Goal: Task Accomplishment & Management: Use online tool/utility

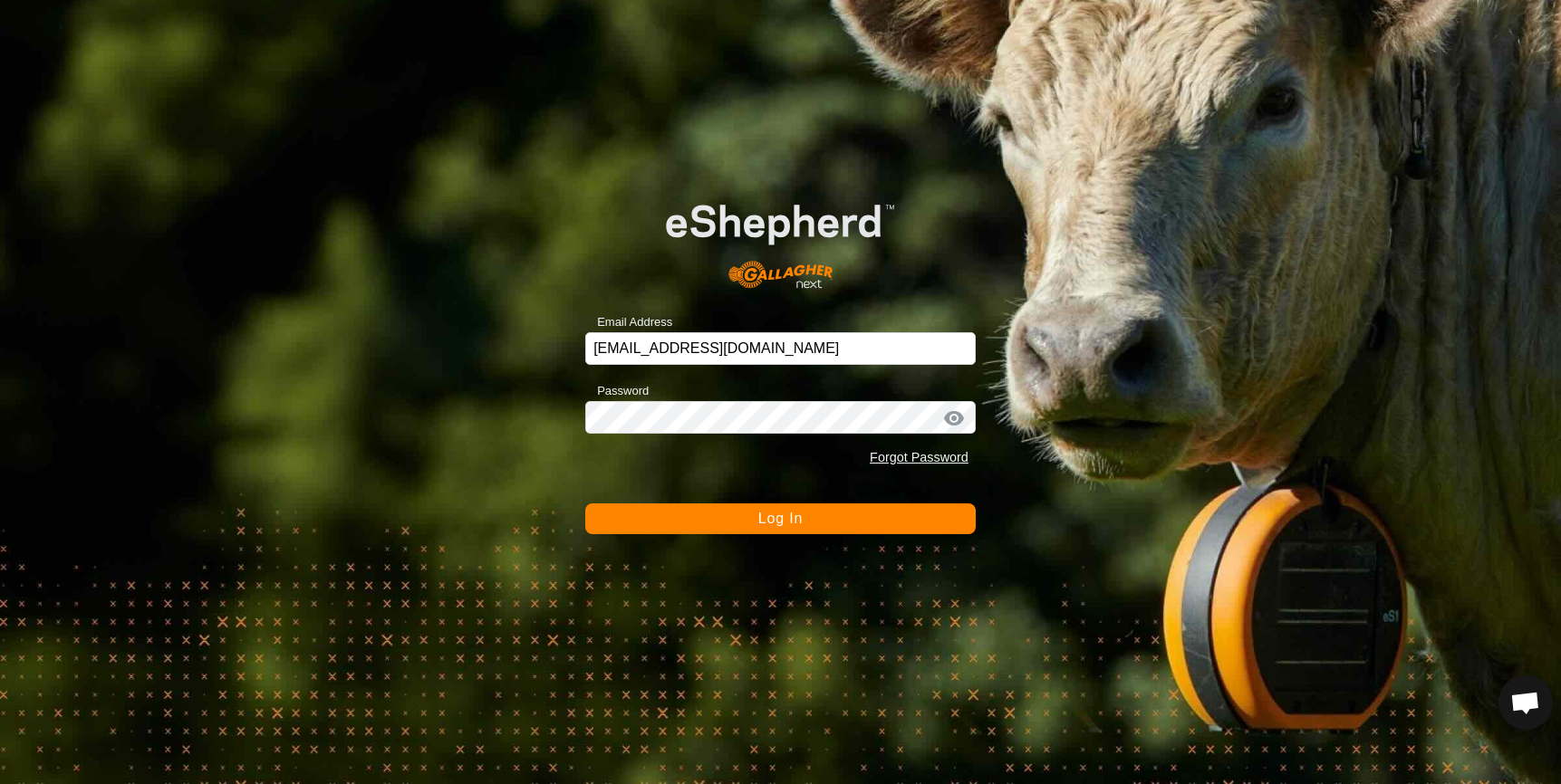
click at [905, 515] on button "Log In" at bounding box center [780, 519] width 391 height 31
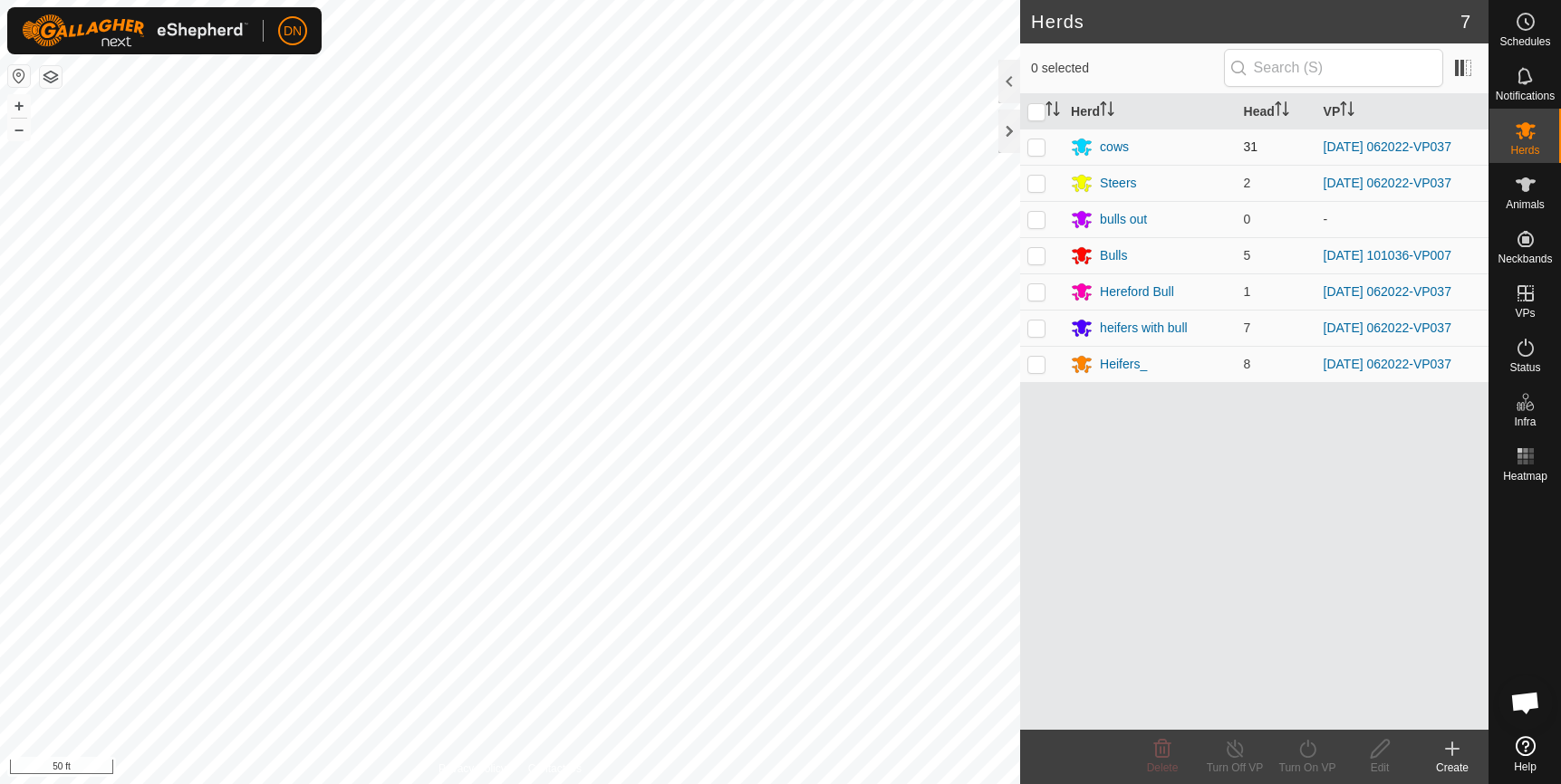
click at [1039, 146] on p-checkbox at bounding box center [1036, 146] width 18 height 14
checkbox input "true"
click at [1114, 147] on div "cows" at bounding box center [1114, 147] width 29 height 19
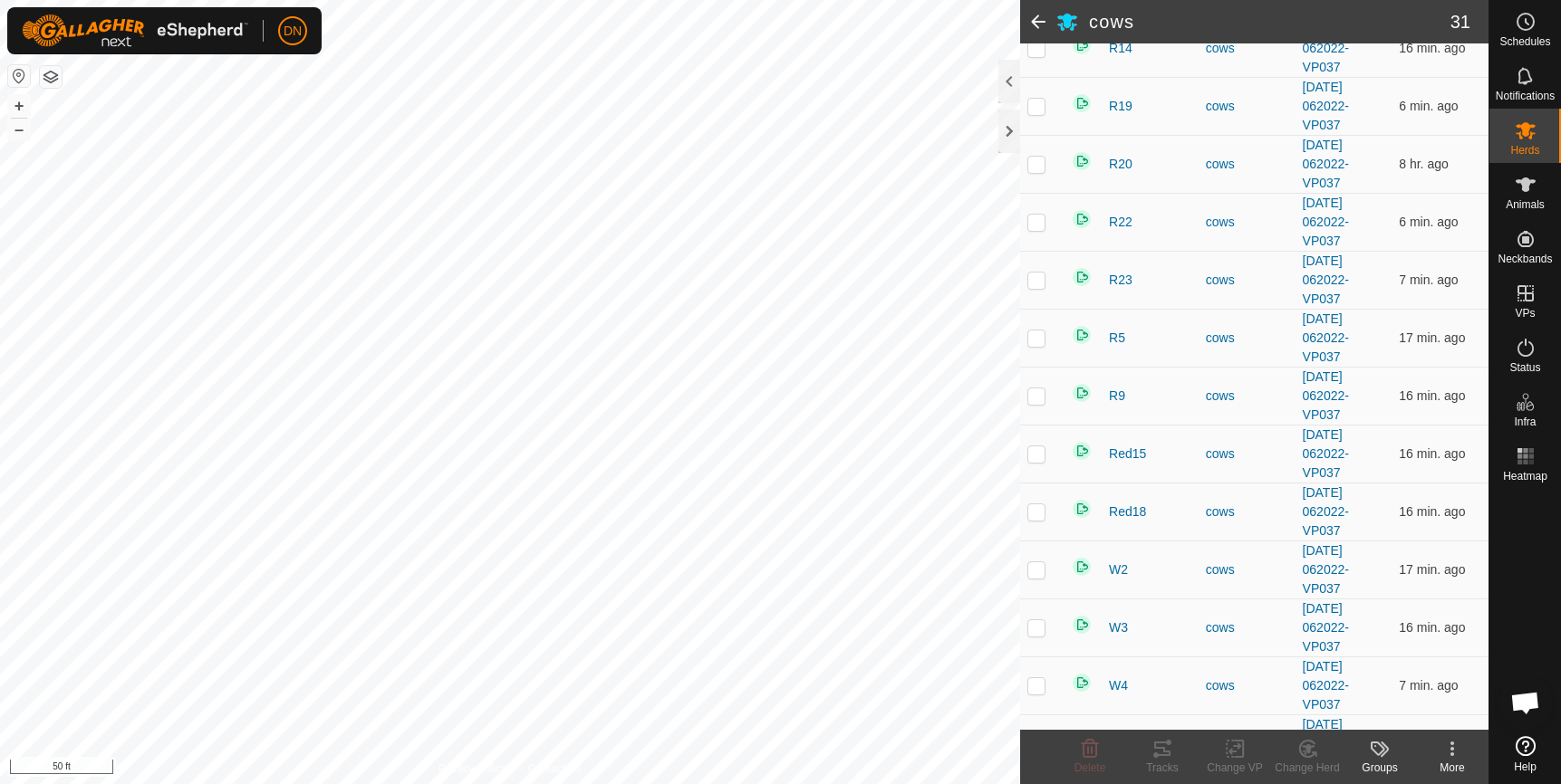
scroll to position [997, 0]
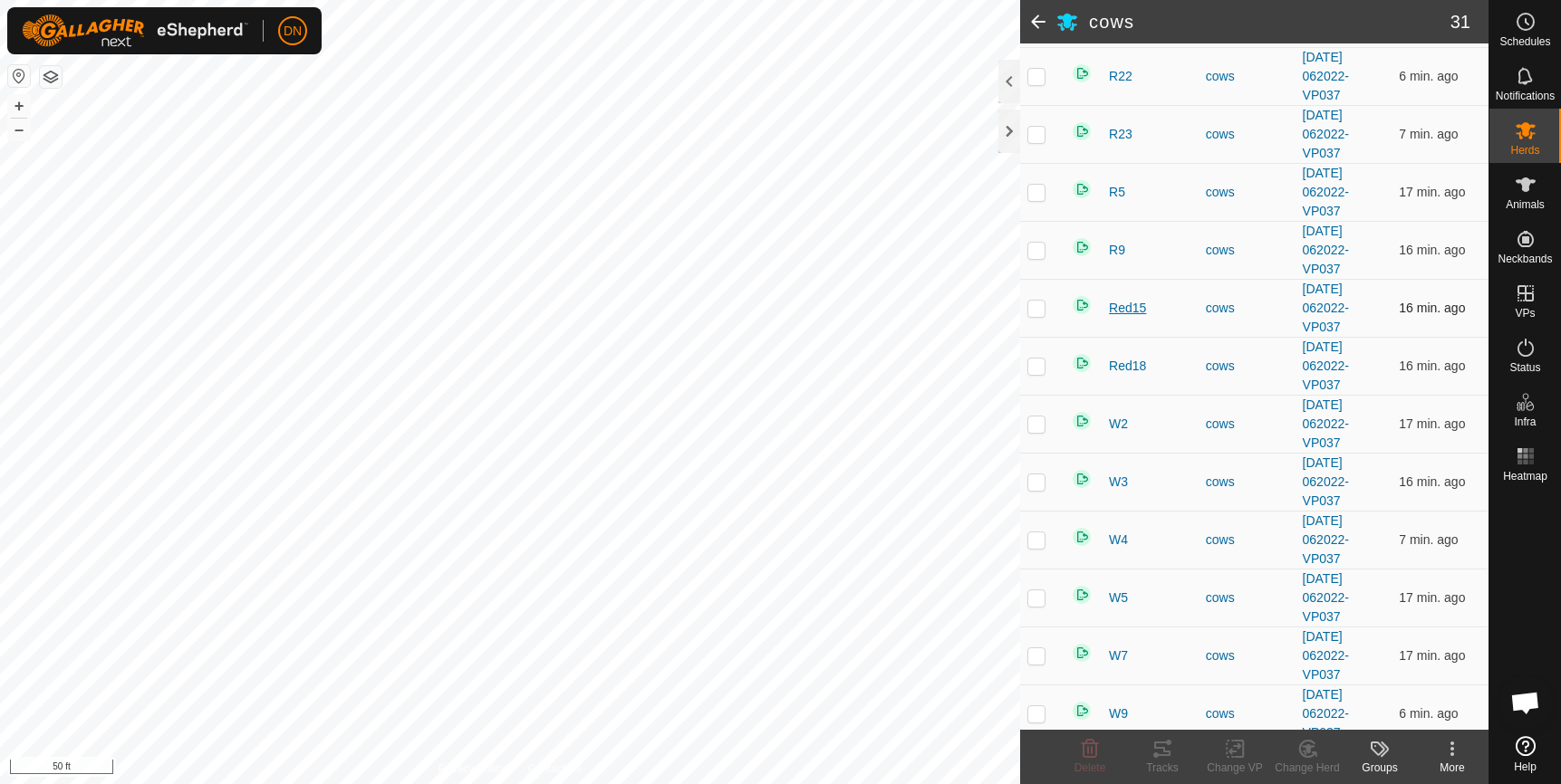
click at [1127, 308] on span "Red15" at bounding box center [1127, 308] width 37 height 19
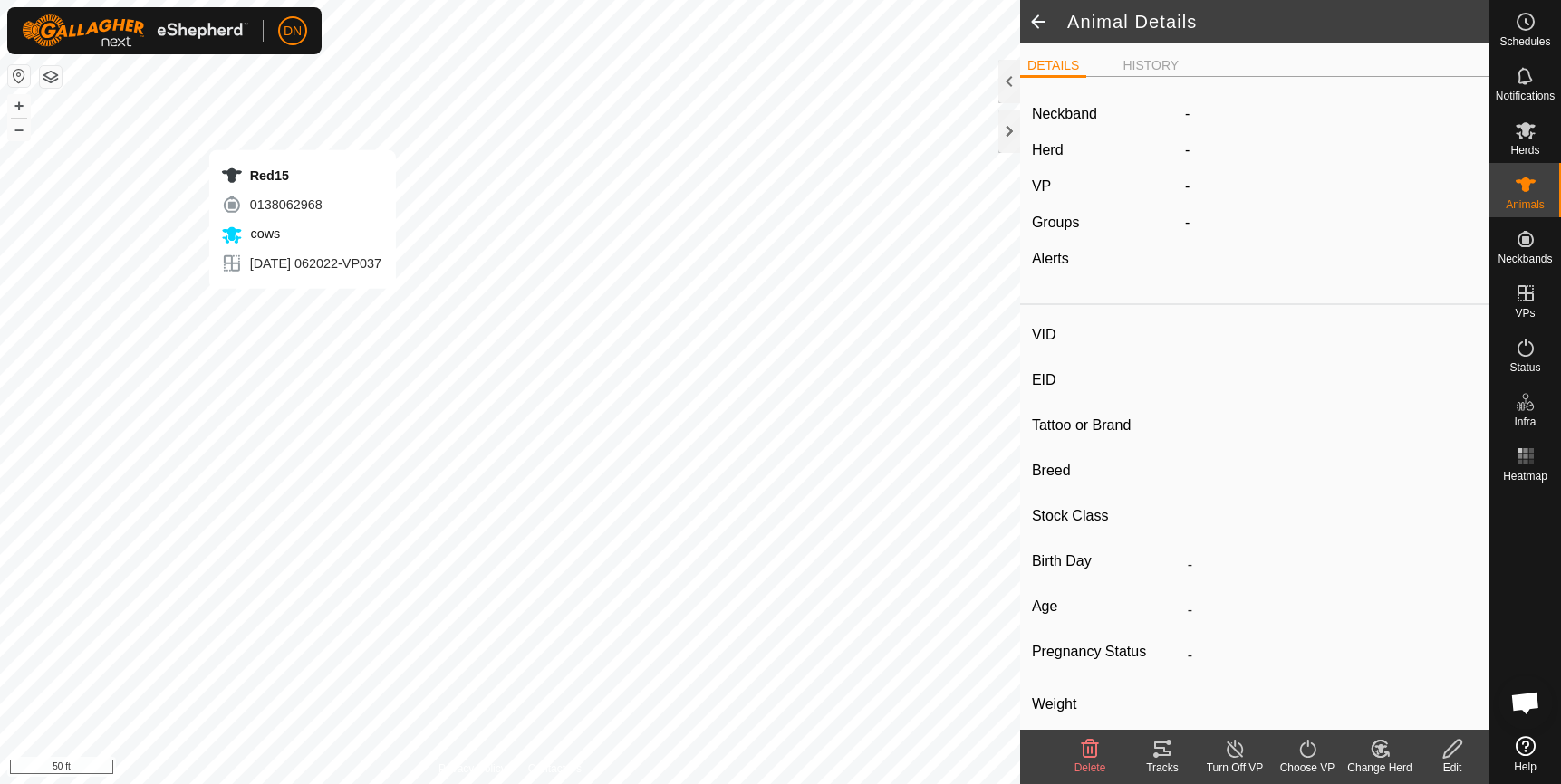
type input "Red15"
type input "-"
type input "angus x"
type input "-"
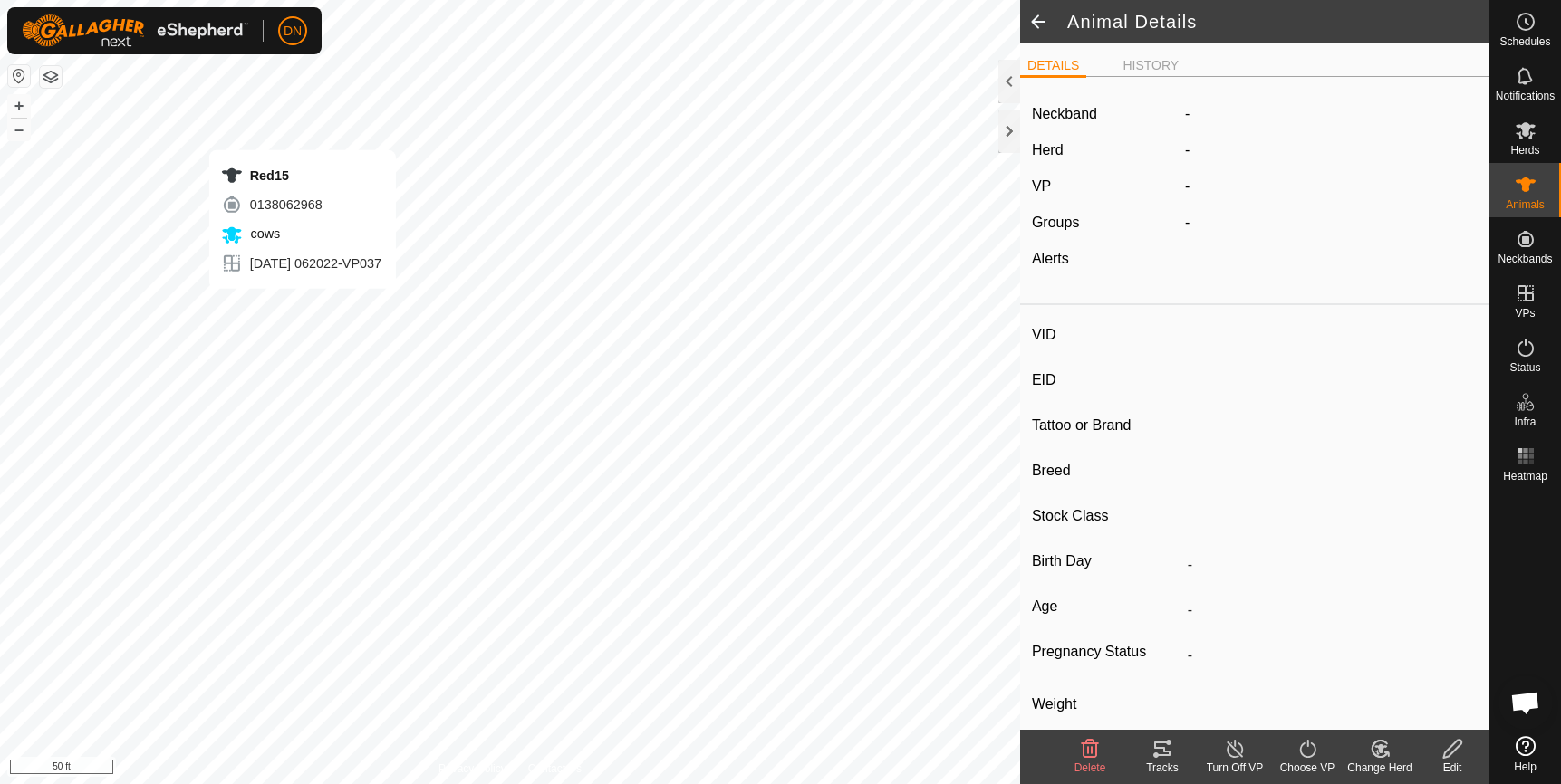
type input "0 kg"
type input "-"
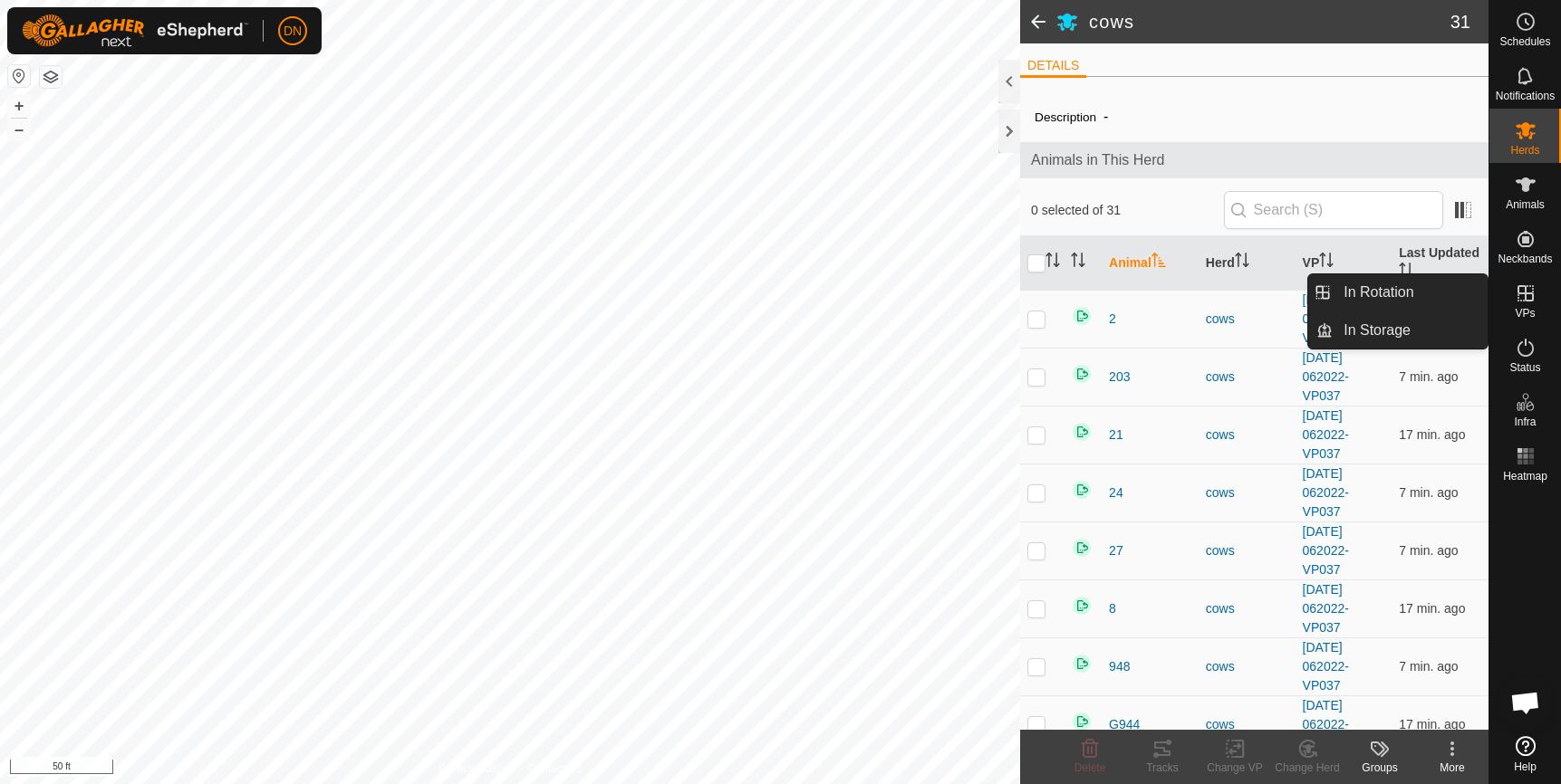
click at [1527, 294] on icon at bounding box center [1526, 293] width 16 height 16
click at [1383, 294] on link "In Rotation" at bounding box center [1411, 293] width 155 height 36
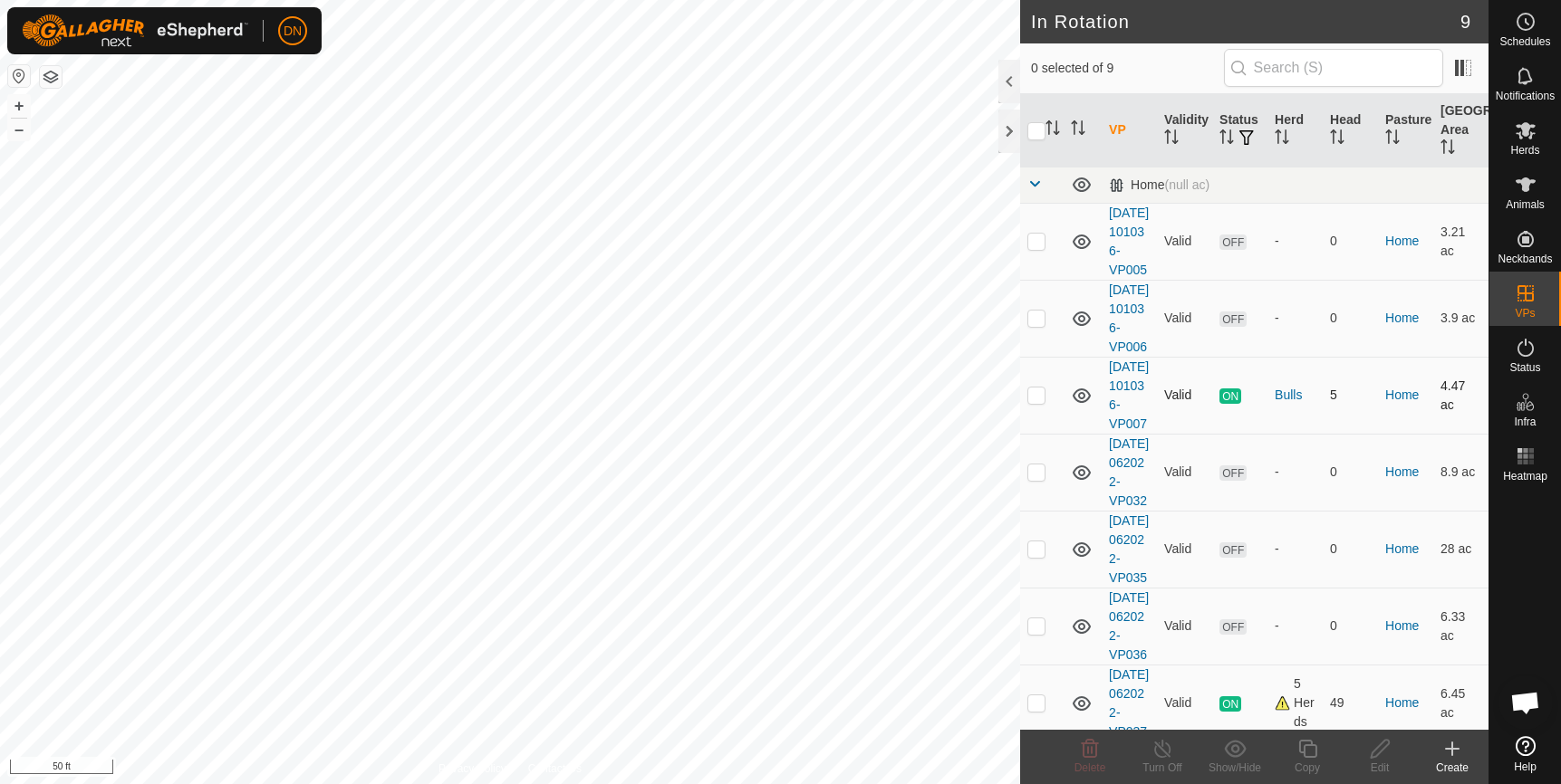
click at [1032, 402] on p-checkbox at bounding box center [1036, 394] width 18 height 14
checkbox input "true"
click at [1301, 755] on icon at bounding box center [1308, 749] width 23 height 22
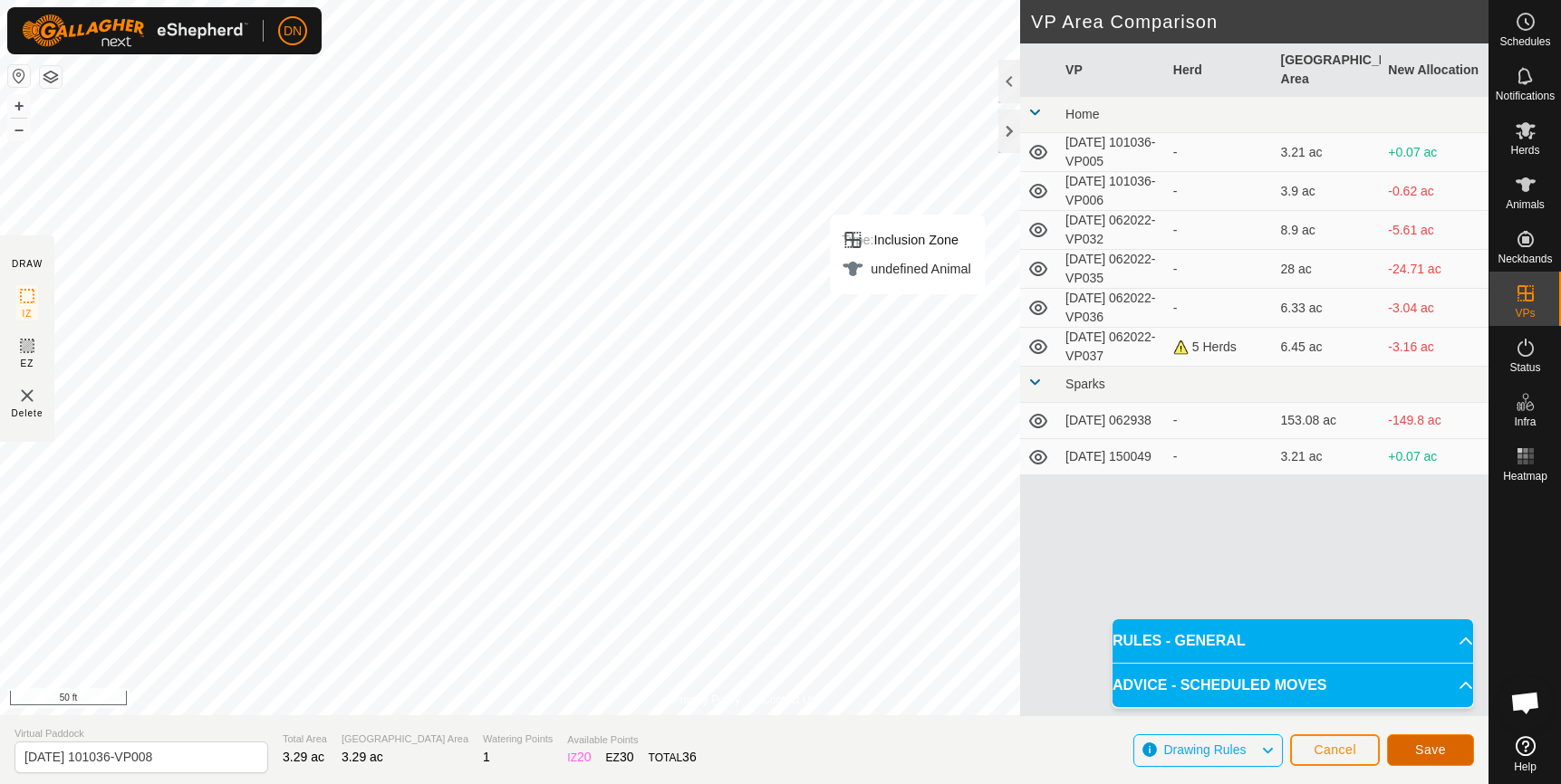
click at [1433, 750] on span "Save" at bounding box center [1431, 750] width 31 height 14
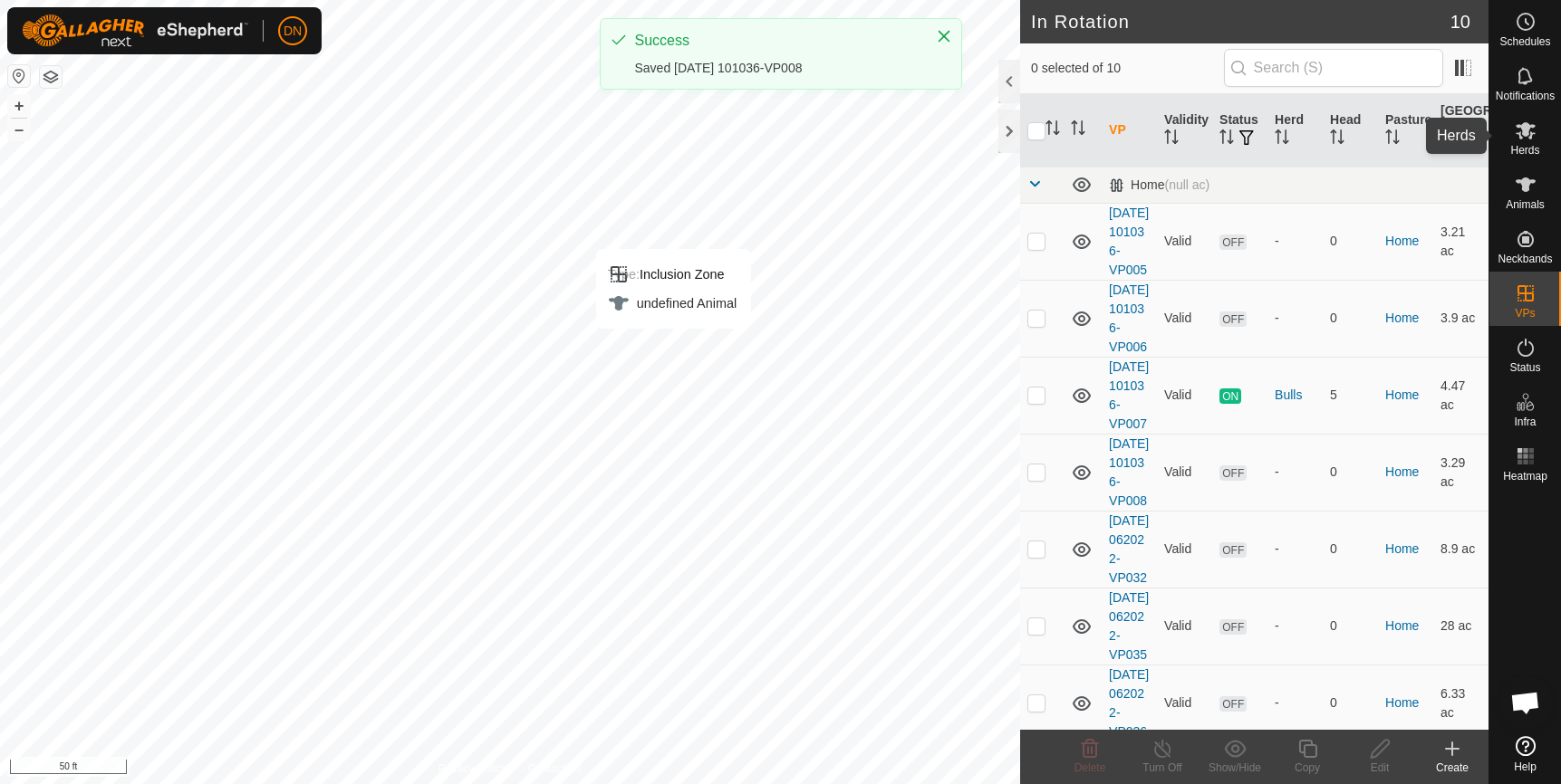
click at [1533, 133] on icon at bounding box center [1526, 131] width 20 height 17
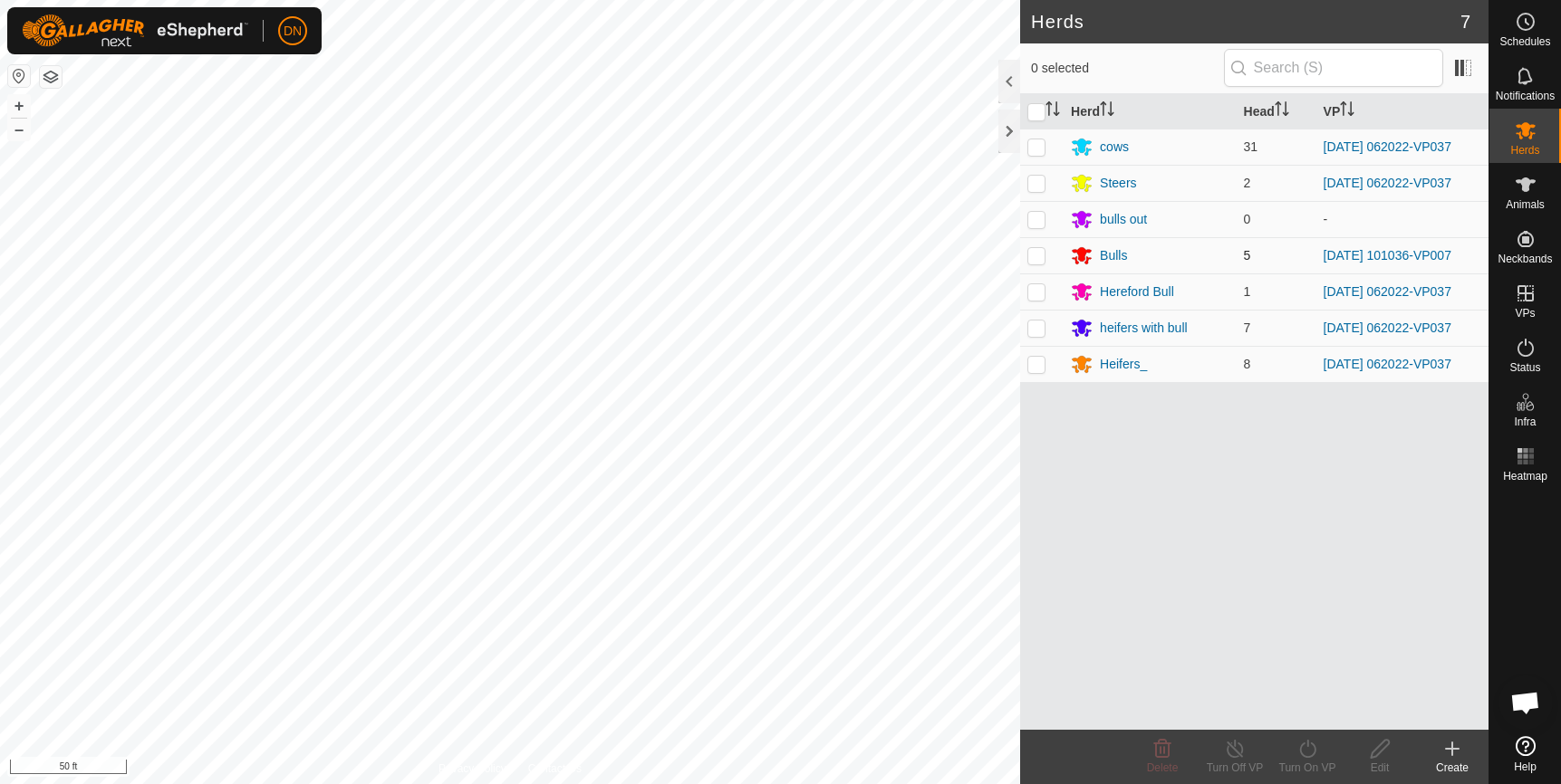
click at [1030, 254] on div "DN Schedules Notifications Herds Animals Neckbands VPs Status Infra Heatmap Hel…" at bounding box center [780, 392] width 1561 height 784
click at [1035, 259] on p-checkbox at bounding box center [1036, 255] width 18 height 14
checkbox input "true"
click at [1311, 751] on icon at bounding box center [1308, 749] width 23 height 22
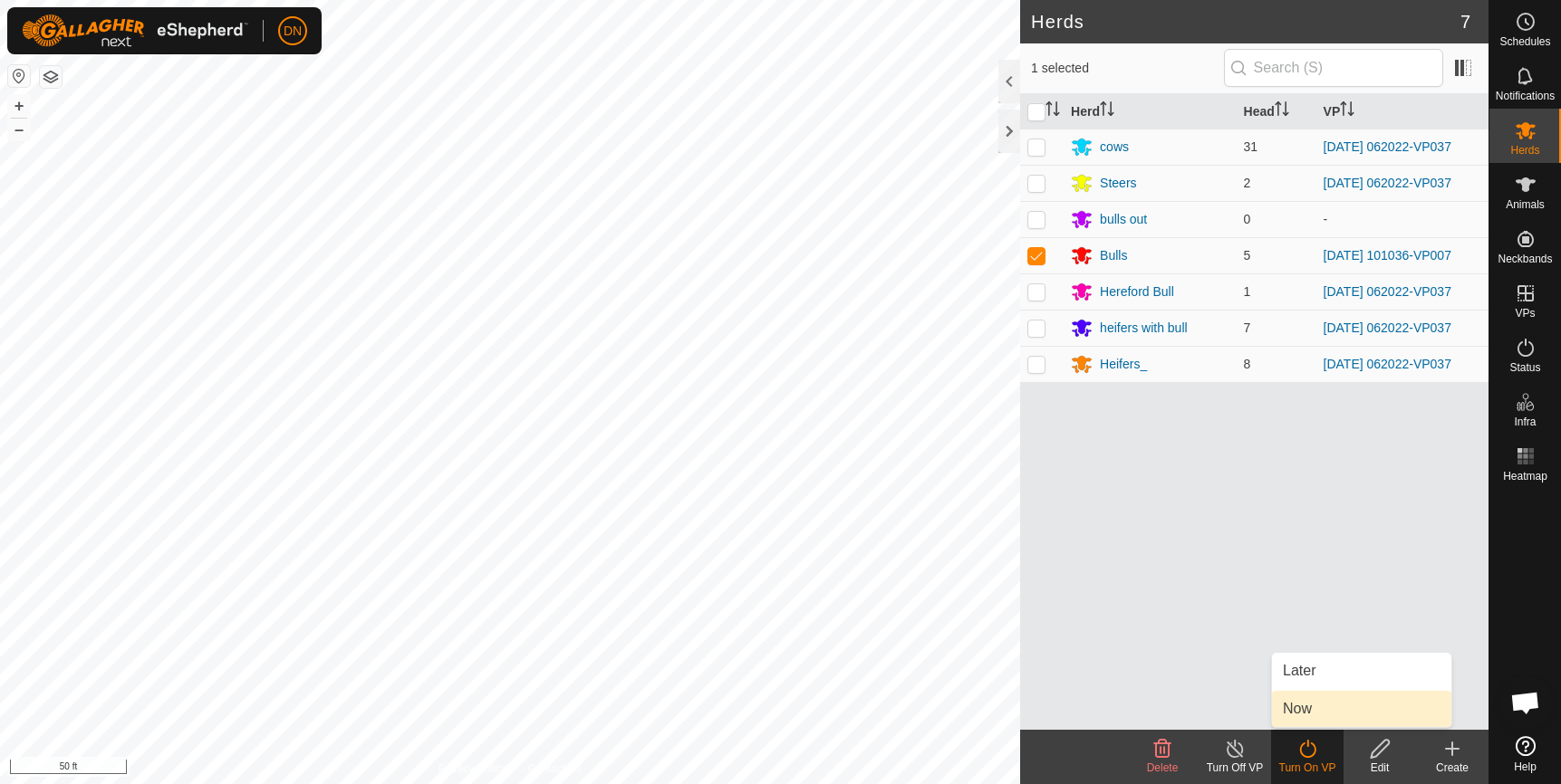
click at [1323, 714] on link "Now" at bounding box center [1361, 709] width 179 height 36
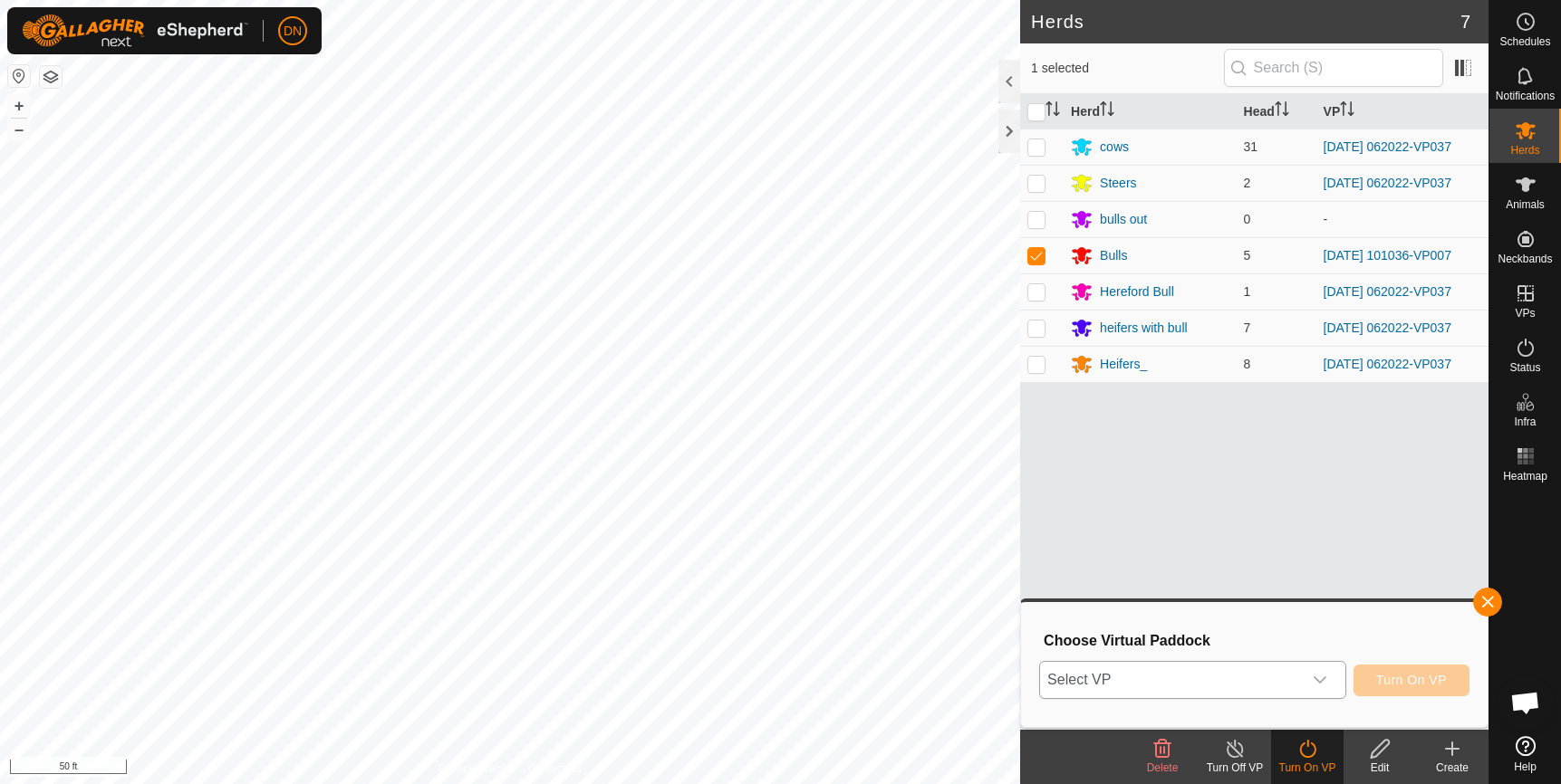
click at [1233, 670] on span "Select VP" at bounding box center [1170, 681] width 261 height 36
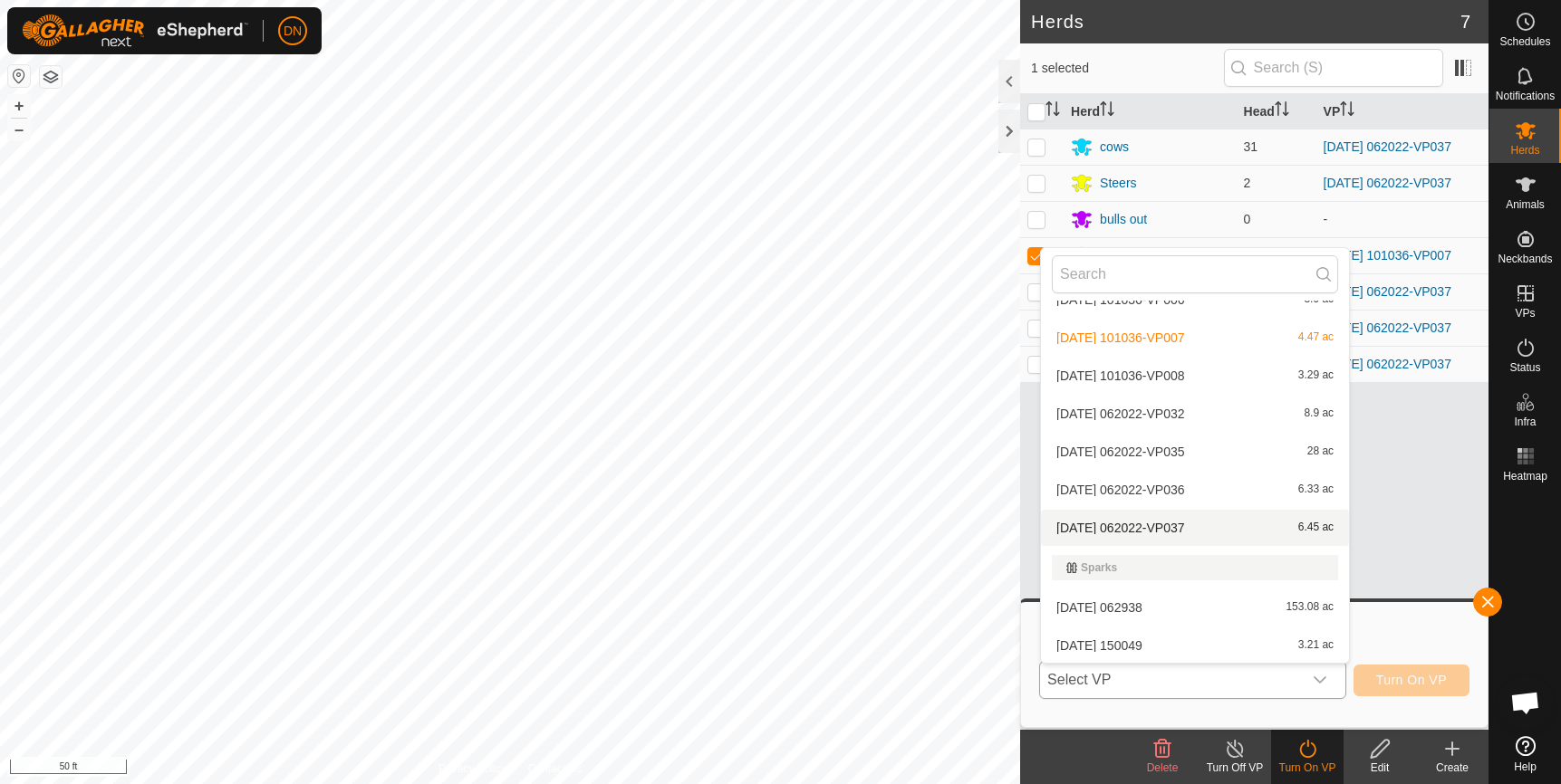
scroll to position [100, 0]
drag, startPoint x: 1237, startPoint y: 337, endPoint x: 1579, endPoint y: 364, distance: 343.1
click at [1560, 364] on html "DN Schedules Notifications Herds Animals Neckbands VPs Status Infra Heatmap Hel…" at bounding box center [780, 392] width 1561 height 784
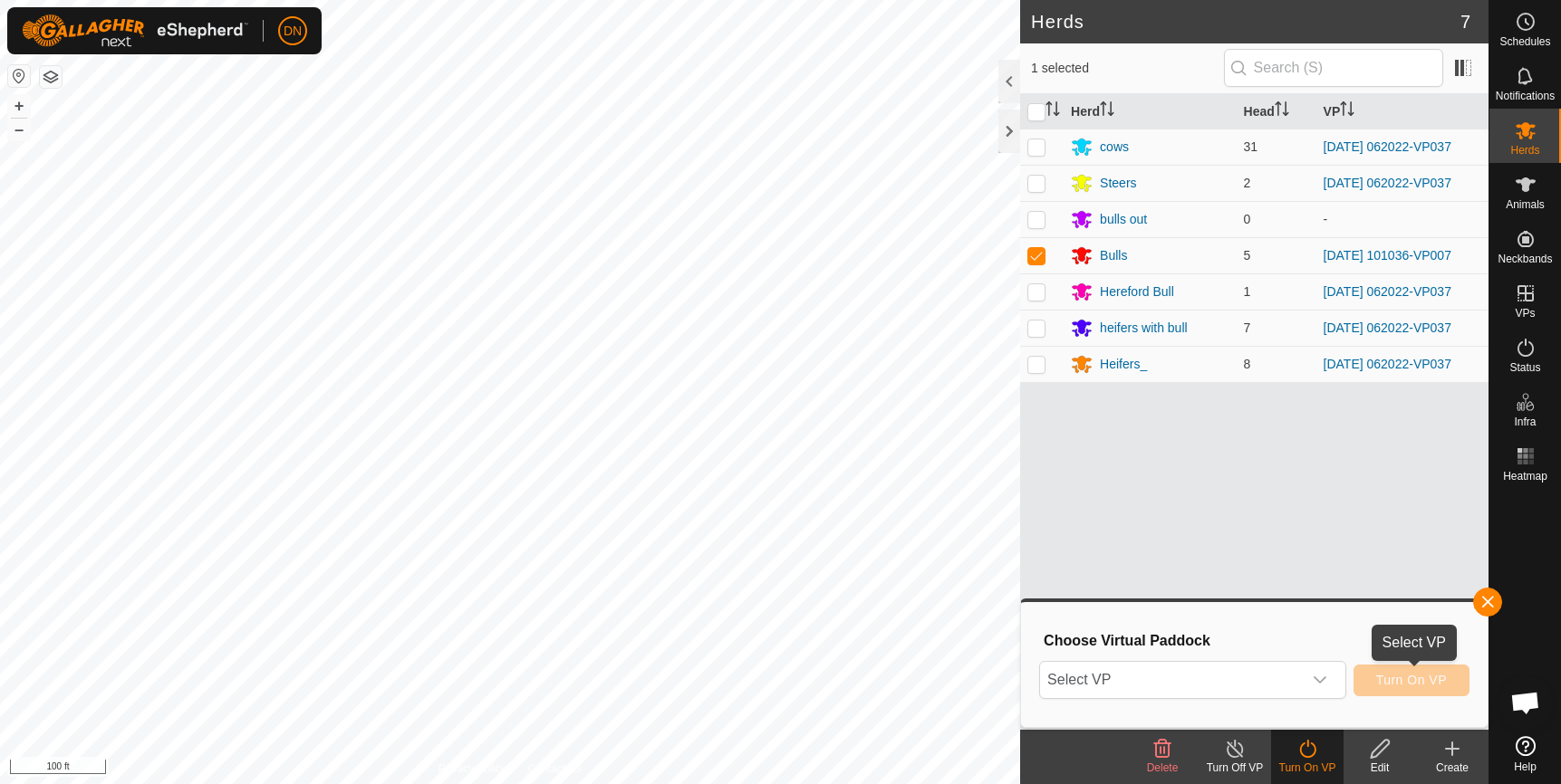
click at [1418, 690] on button "Turn On VP" at bounding box center [1411, 680] width 116 height 32
click at [1319, 681] on icon "dropdown trigger" at bounding box center [1320, 680] width 14 height 14
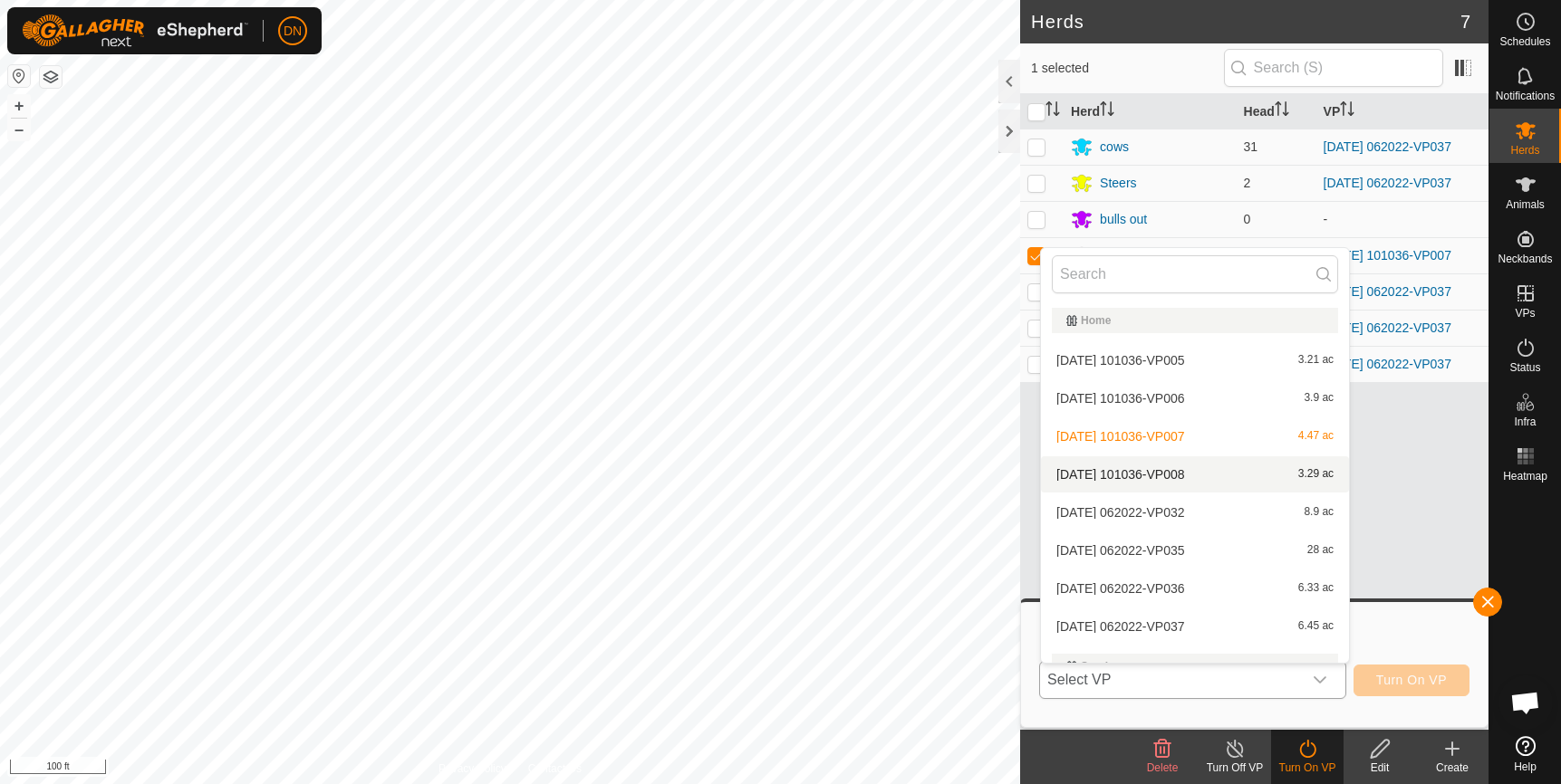
click at [1218, 475] on li "[DATE] 101036-VP008 3.29 ac" at bounding box center [1195, 475] width 308 height 36
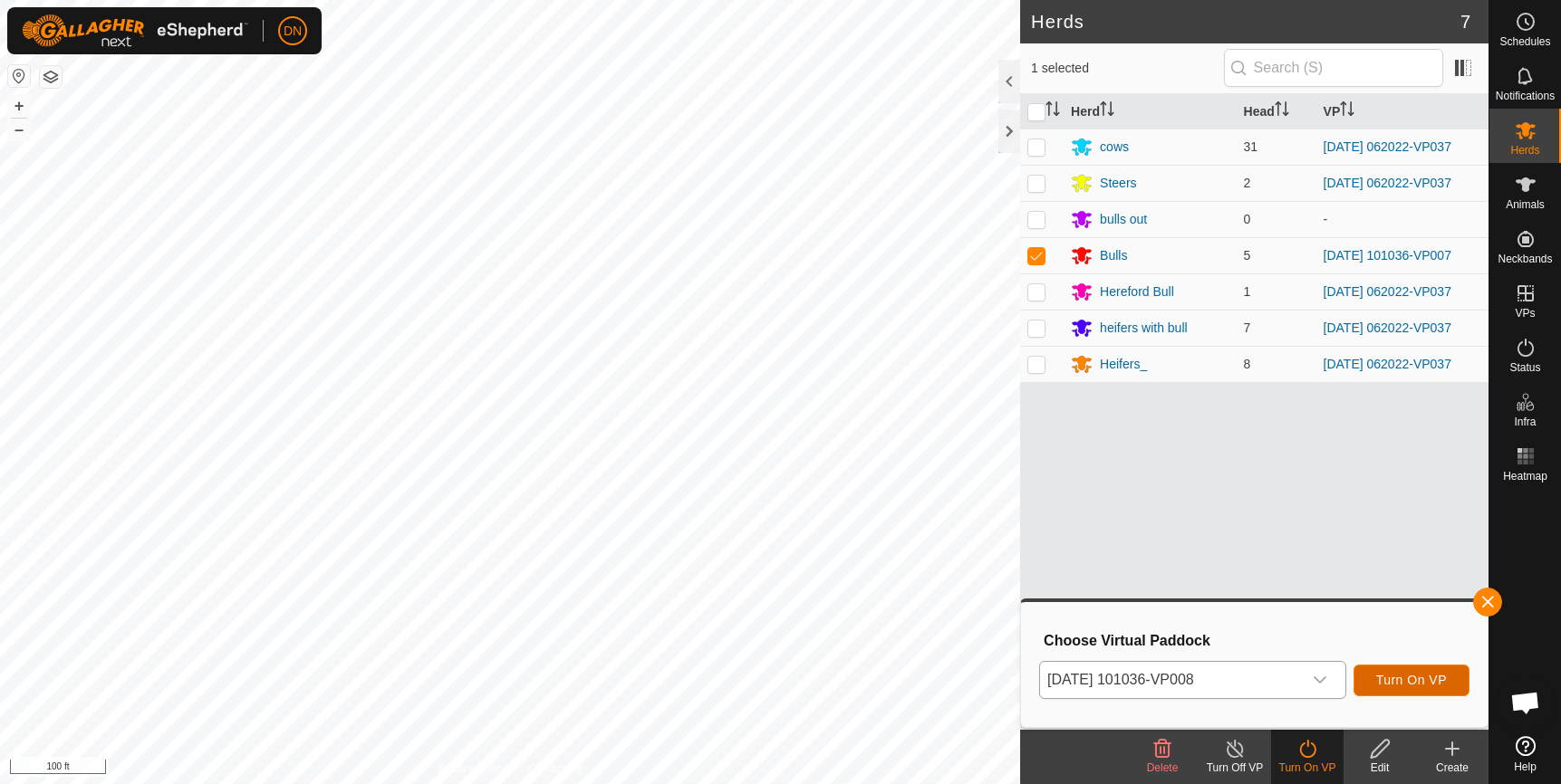
click at [1387, 676] on span "Turn On VP" at bounding box center [1412, 680] width 71 height 14
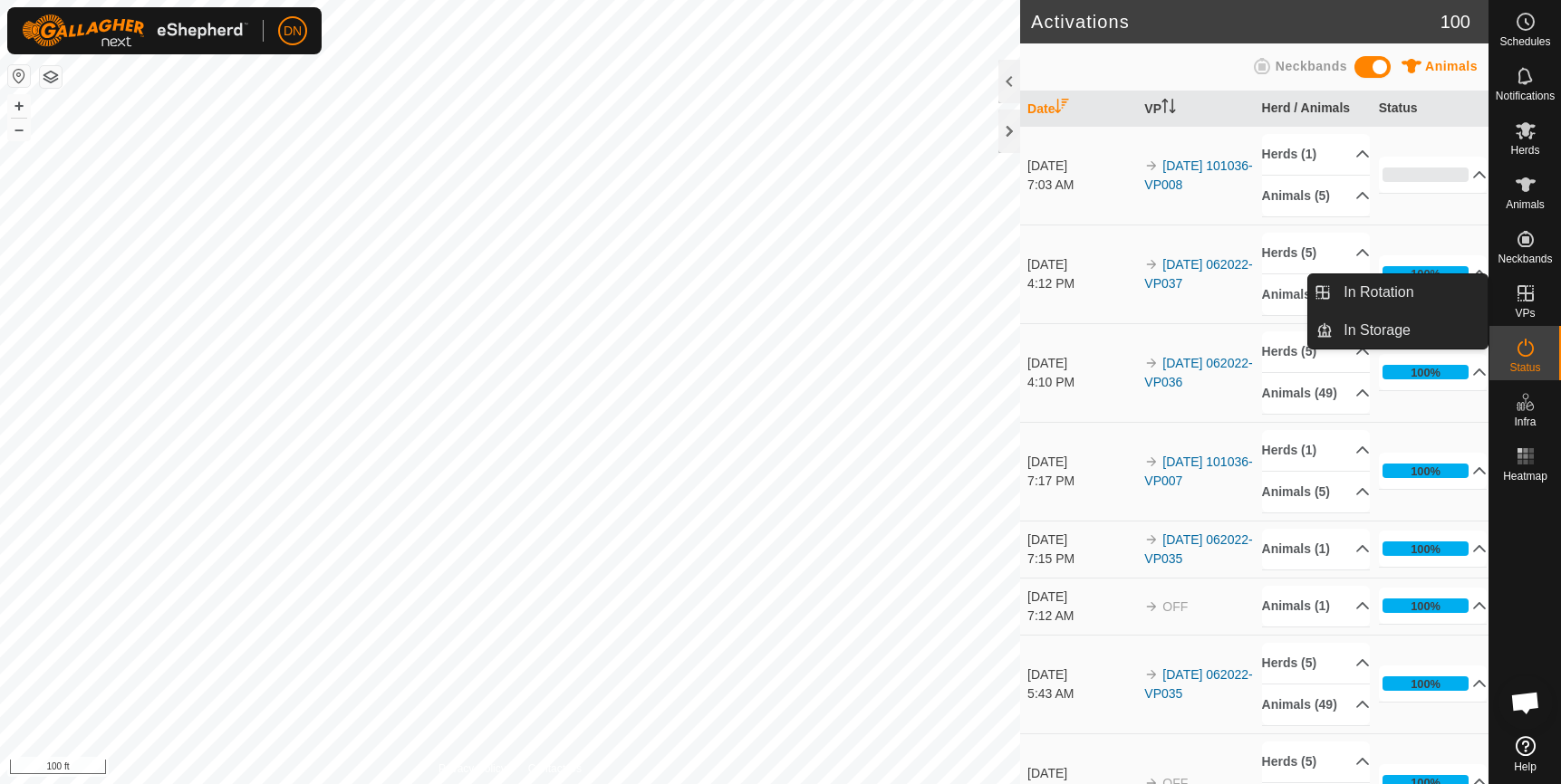
click at [1524, 288] on icon at bounding box center [1526, 293] width 22 height 22
click at [1391, 293] on link "In Rotation" at bounding box center [1411, 293] width 155 height 36
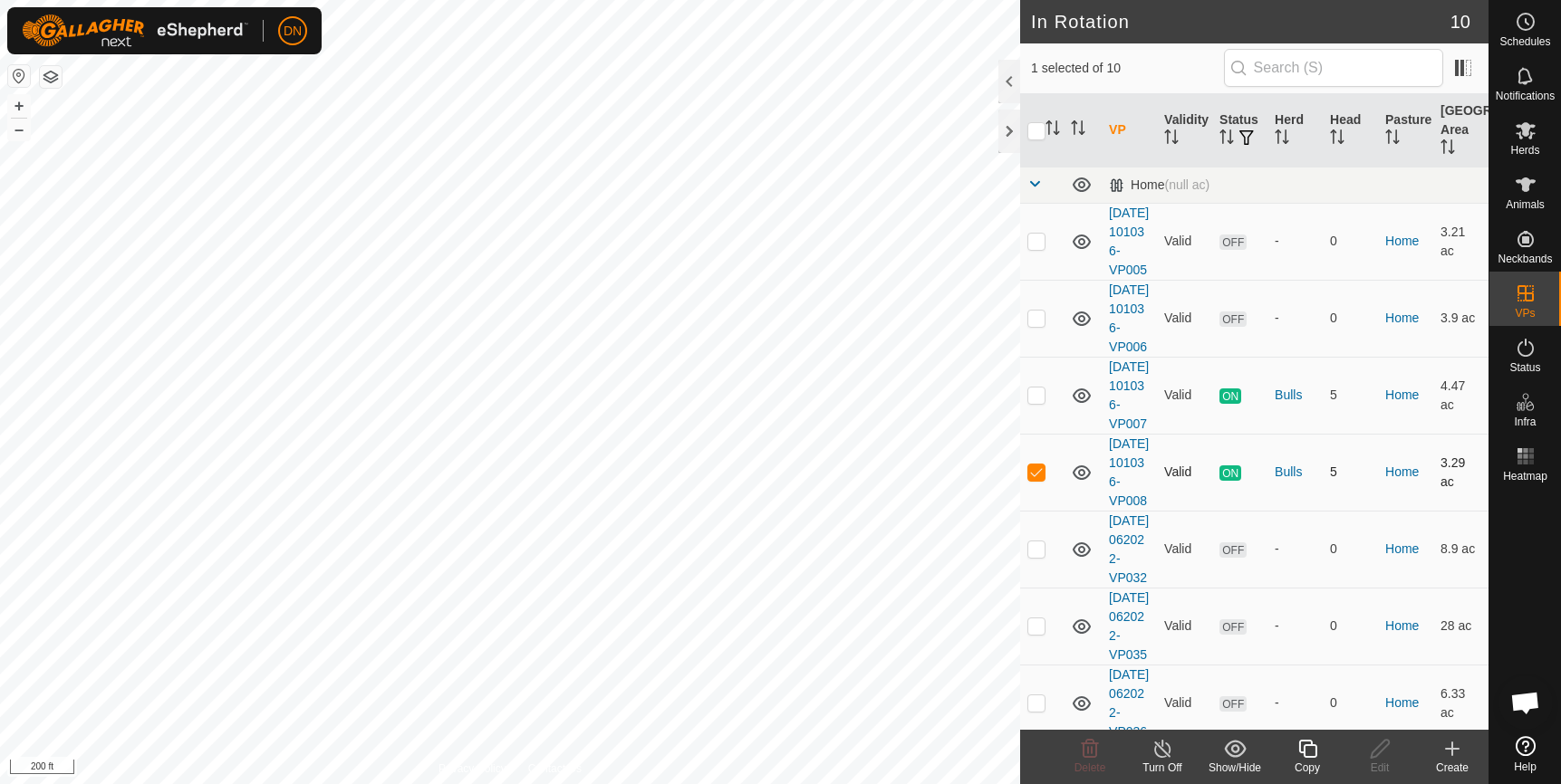
scroll to position [362, 0]
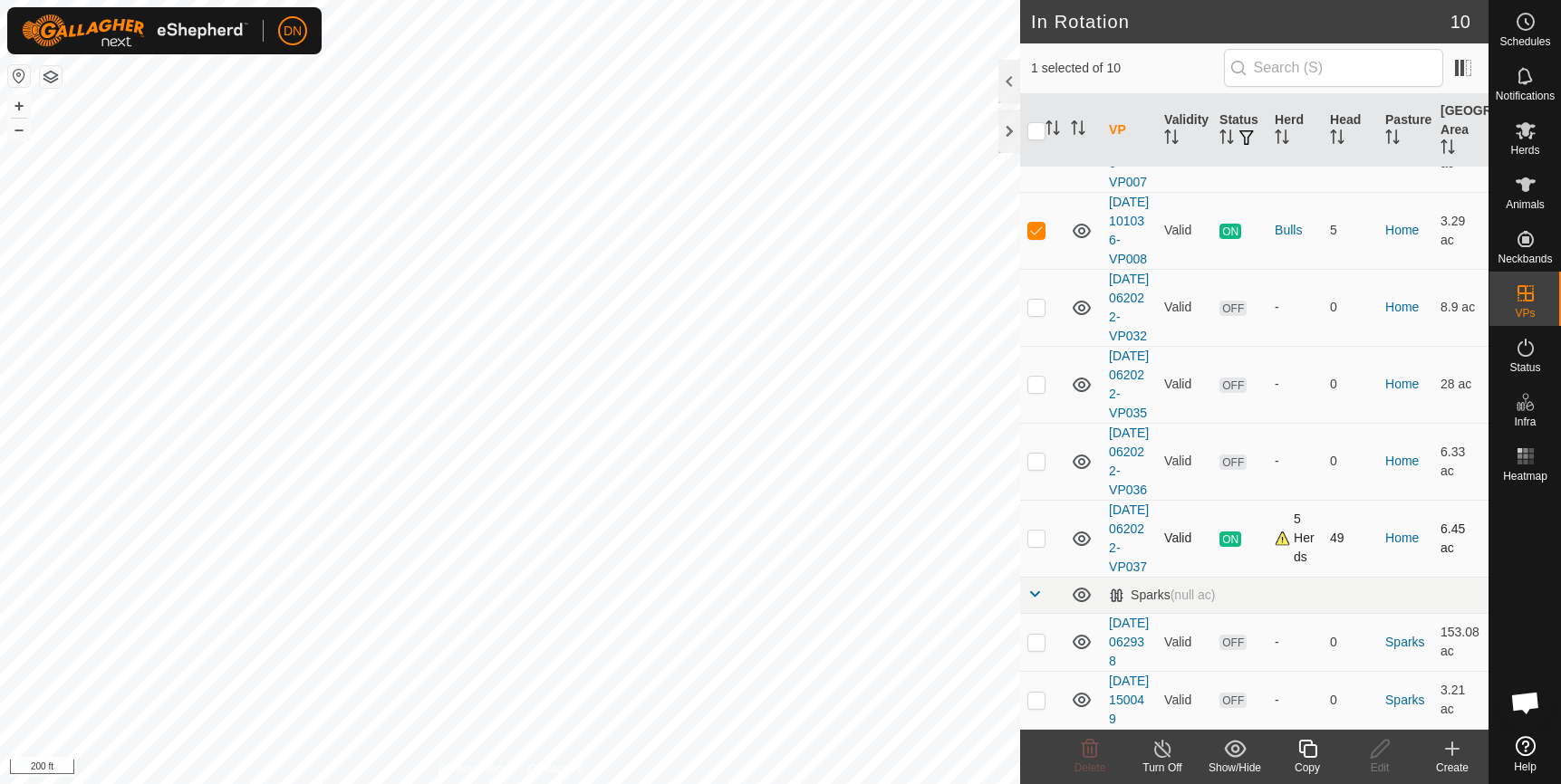
click at [1046, 545] on p-tablecheckbox at bounding box center [1036, 537] width 18 height 14
checkbox input "true"
click at [1047, 192] on td at bounding box center [1041, 231] width 43 height 77
checkbox input "false"
click at [1305, 743] on icon at bounding box center [1308, 749] width 23 height 22
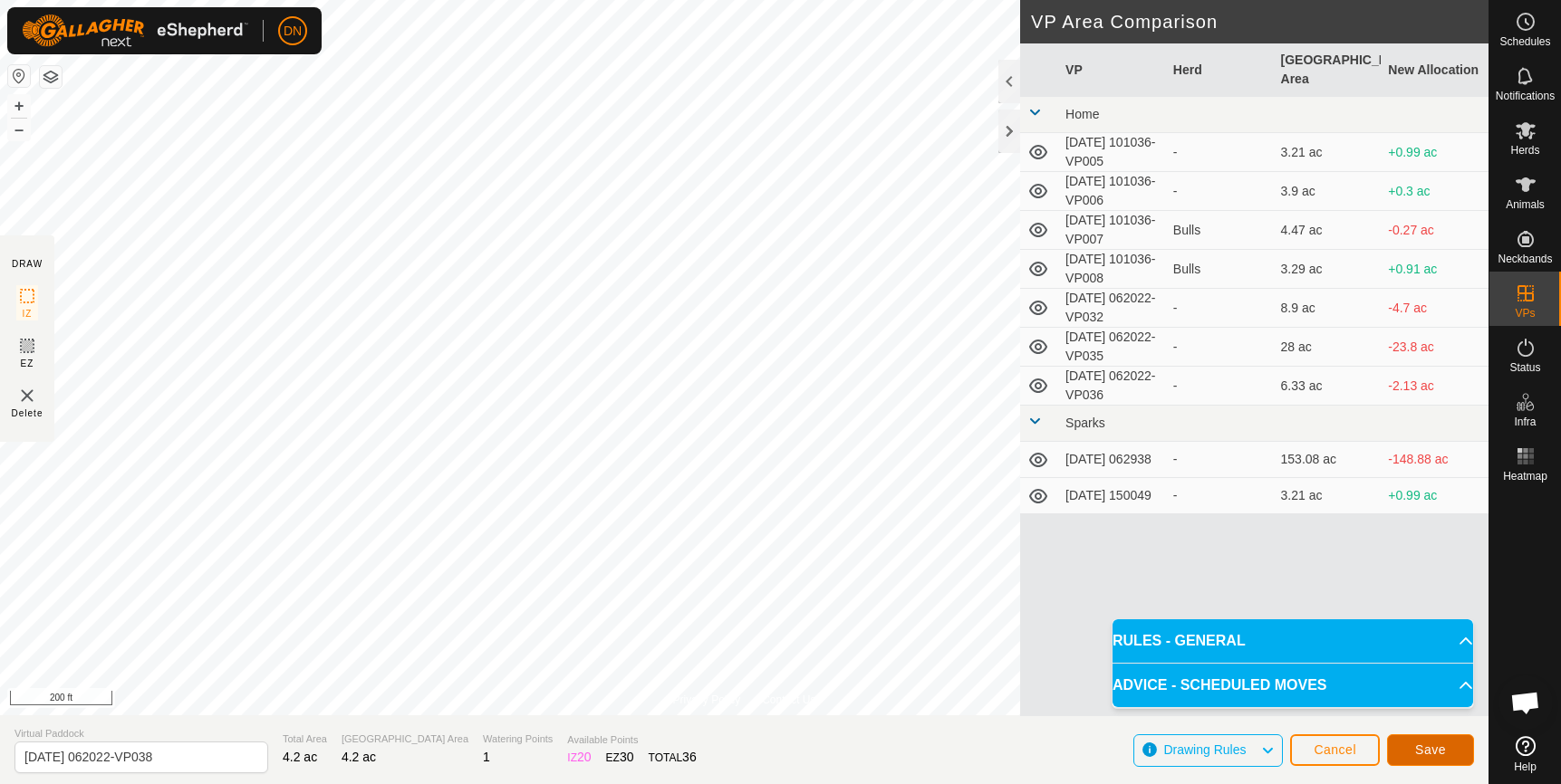
click at [1417, 743] on span "Save" at bounding box center [1431, 750] width 31 height 14
